Goal: Task Accomplishment & Management: Use online tool/utility

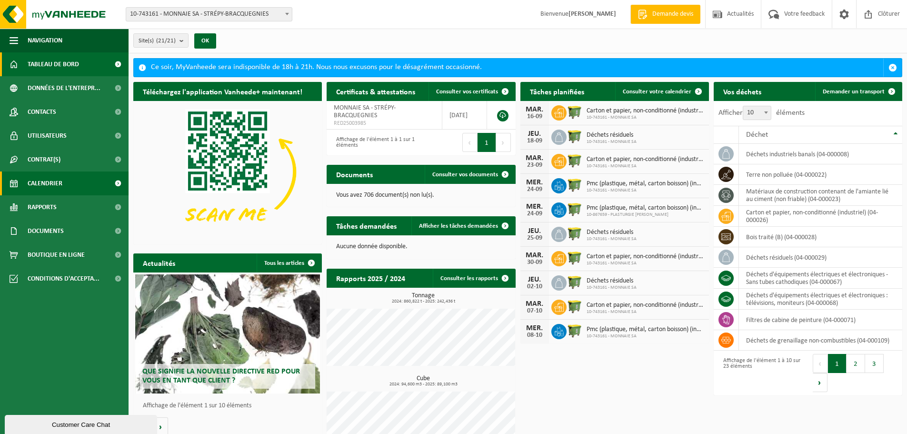
click at [52, 181] on span "Calendrier" at bounding box center [45, 183] width 35 height 24
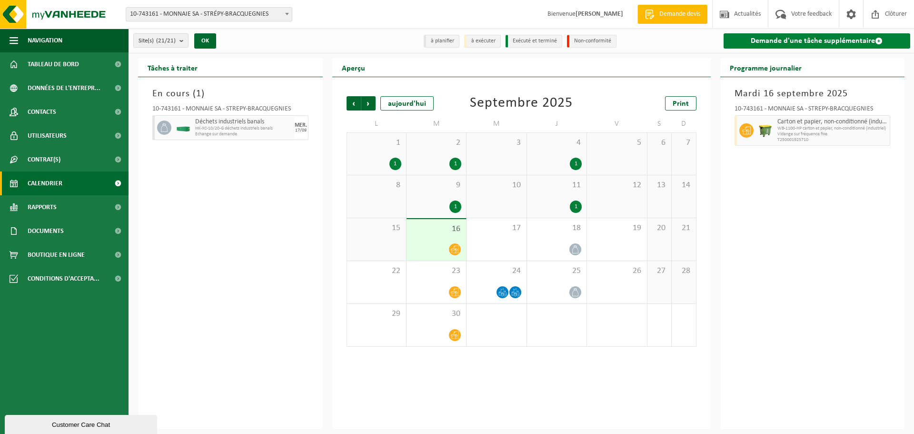
click at [863, 34] on link "Demande d'une tâche supplémentaire" at bounding box center [817, 40] width 187 height 15
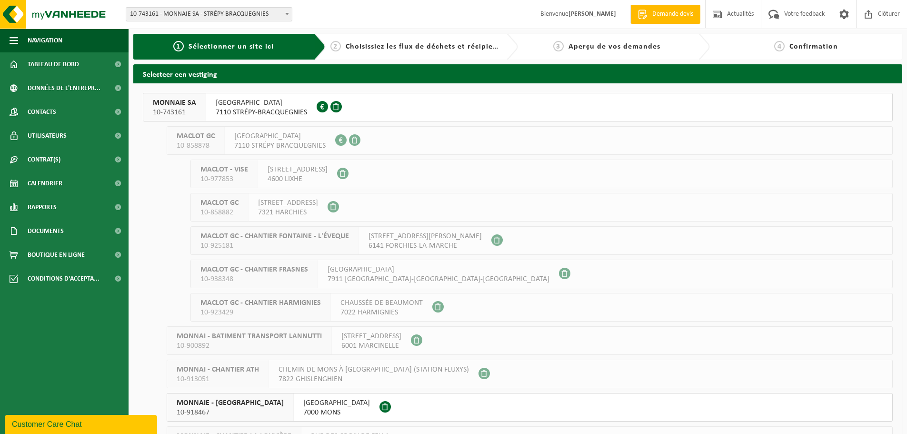
click at [234, 108] on span "7110 STRÉPY-BRACQUEGNIES" at bounding box center [261, 113] width 91 height 10
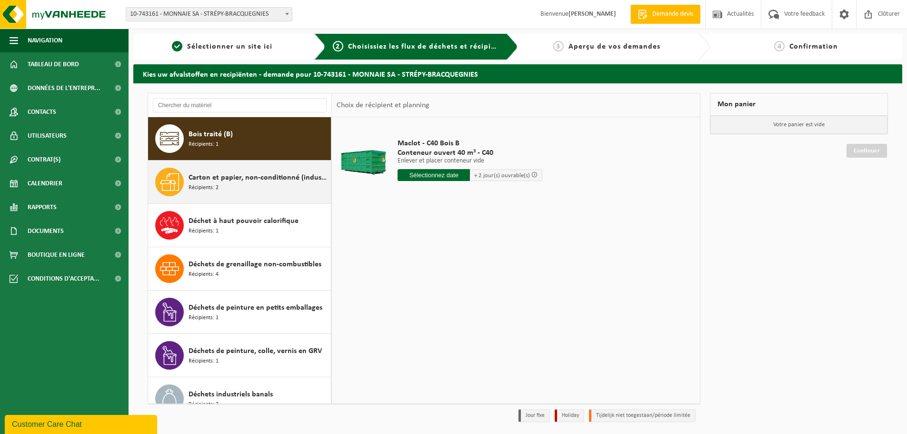
click at [252, 179] on span "Carton et papier, non-conditionné (industriel)" at bounding box center [259, 177] width 140 height 11
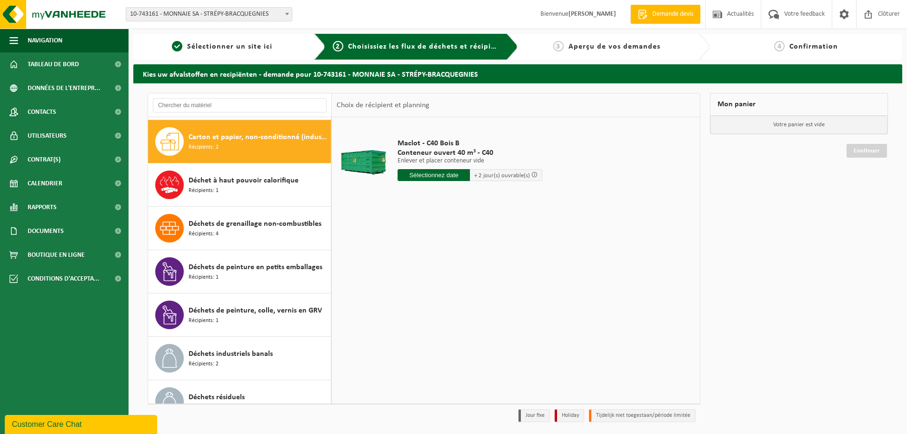
scroll to position [43, 0]
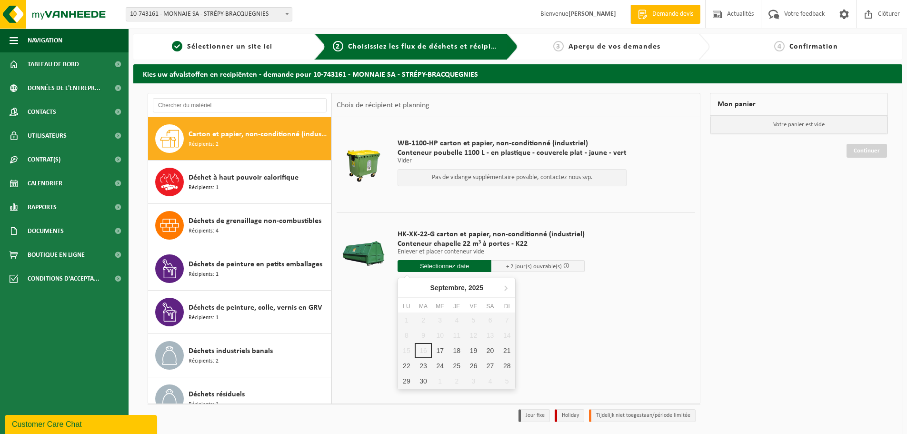
click at [438, 268] on input "text" at bounding box center [444, 266] width 94 height 12
click at [436, 350] on div "17" at bounding box center [440, 350] width 17 height 15
type input "à partir de 2025-09-17"
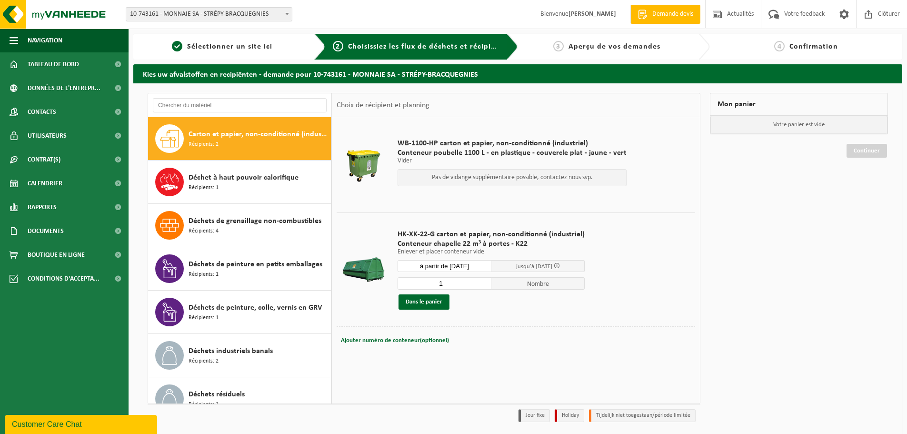
click at [435, 309] on div "HK-XK-22-G carton et papier, non-conditionné (industriel) Conteneur chapelle 22…" at bounding box center [491, 269] width 197 height 99
click at [437, 303] on button "Dans le panier" at bounding box center [423, 301] width 51 height 15
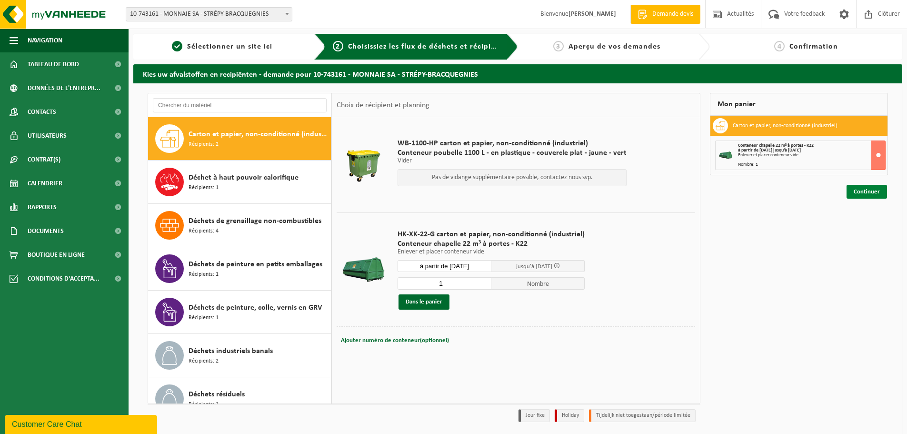
click at [873, 192] on link "Continuer" at bounding box center [866, 192] width 40 height 14
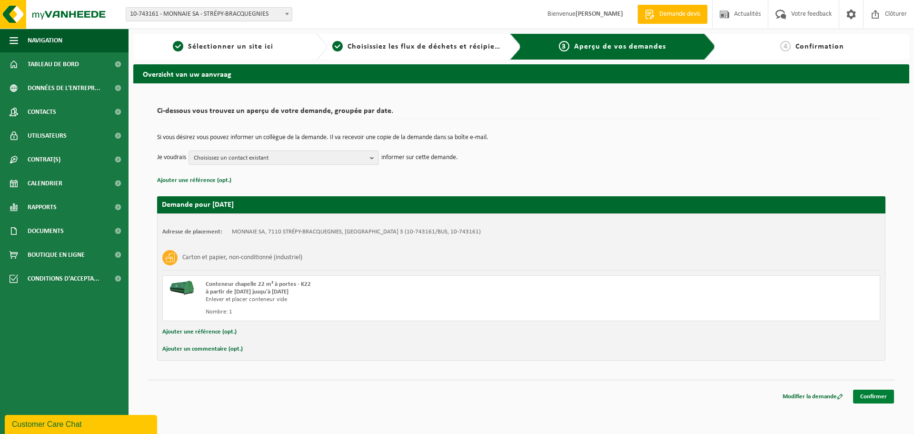
click at [880, 397] on link "Confirmer" at bounding box center [873, 396] width 41 height 14
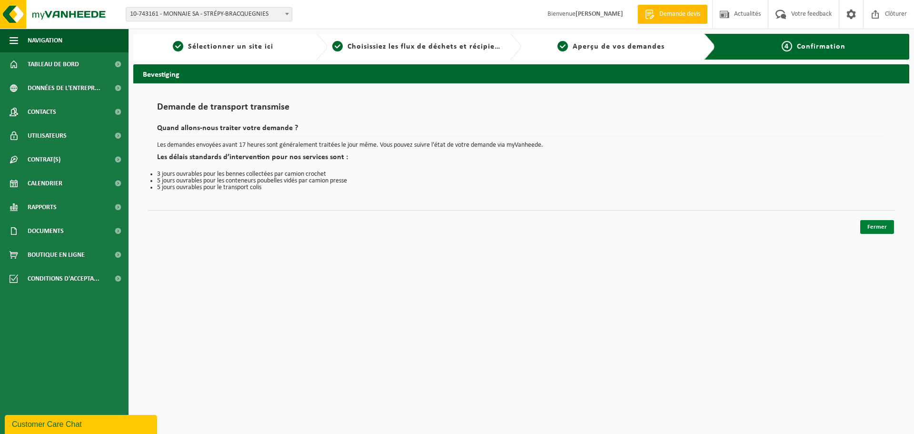
click at [883, 226] on link "Fermer" at bounding box center [877, 227] width 34 height 14
